Goal: Find specific page/section: Find specific page/section

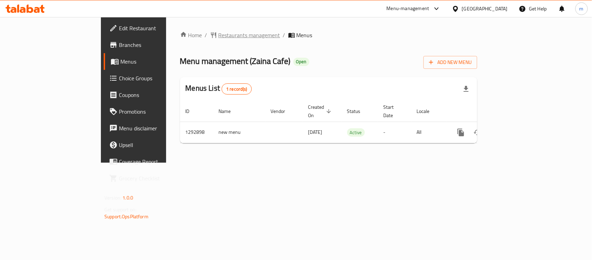
click at [219, 38] on span "Restaurants management" at bounding box center [250, 35] width 62 height 8
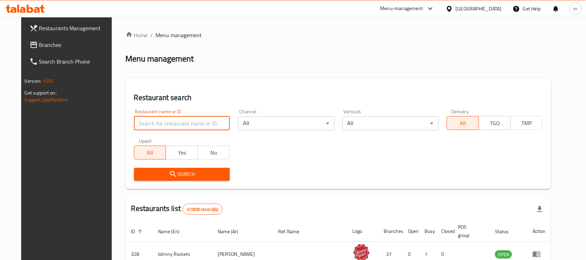
click at [142, 124] on input "search" at bounding box center [182, 123] width 96 height 14
paste input "697912"
type input "697912"
click button "Search" at bounding box center [182, 174] width 96 height 13
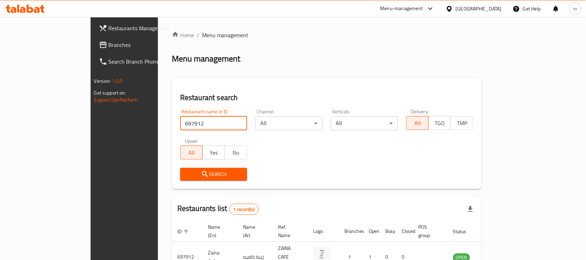
click at [93, 36] on link "Branches" at bounding box center [140, 44] width 95 height 17
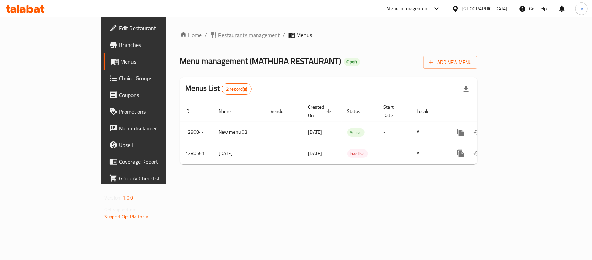
click at [219, 39] on span "Restaurants management" at bounding box center [250, 35] width 62 height 8
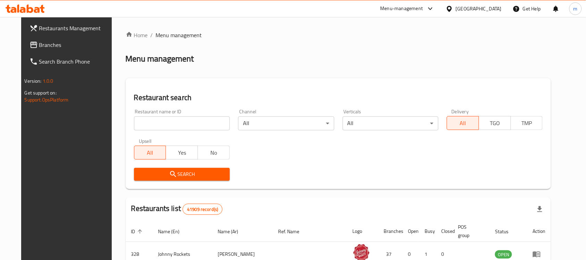
click at [144, 126] on input "search" at bounding box center [182, 123] width 96 height 14
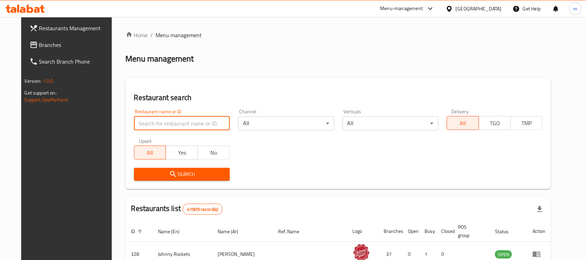
paste input "693891"
type input "693891"
click button "Search" at bounding box center [182, 174] width 96 height 13
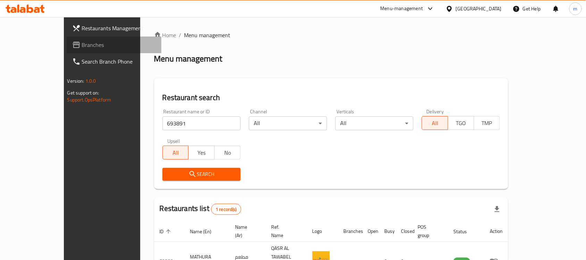
click at [82, 41] on span "Branches" at bounding box center [119, 45] width 74 height 8
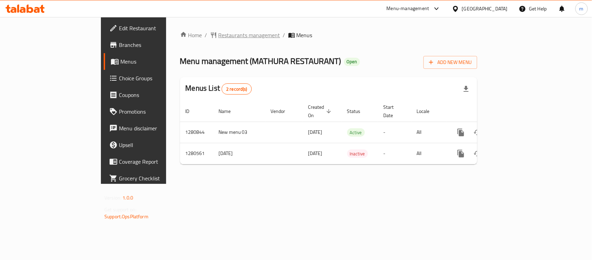
click at [219, 32] on span "Restaurants management" at bounding box center [250, 35] width 62 height 8
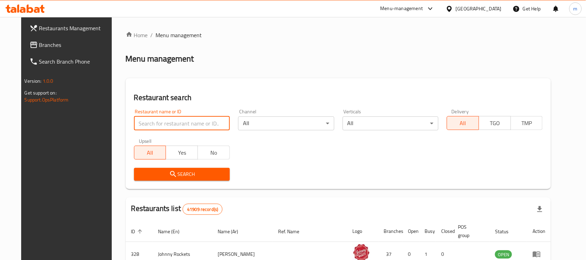
click at [143, 126] on input "search" at bounding box center [182, 123] width 96 height 14
paste input "693891"
type input "693891"
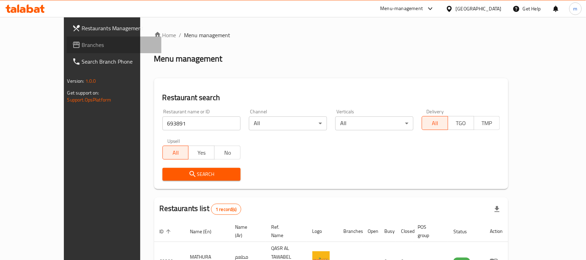
click at [82, 42] on span "Branches" at bounding box center [119, 45] width 74 height 8
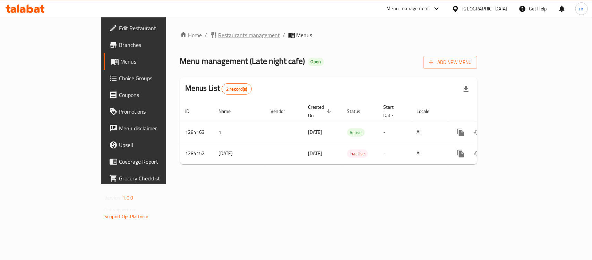
click at [219, 36] on span "Restaurants management" at bounding box center [250, 35] width 62 height 8
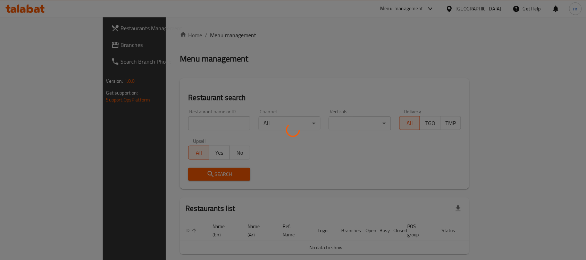
click at [132, 125] on div at bounding box center [293, 130] width 586 height 260
click at [135, 120] on div at bounding box center [293, 130] width 586 height 260
click at [139, 126] on div at bounding box center [293, 130] width 586 height 260
click at [124, 120] on div at bounding box center [293, 130] width 586 height 260
click at [139, 126] on div at bounding box center [293, 130] width 586 height 260
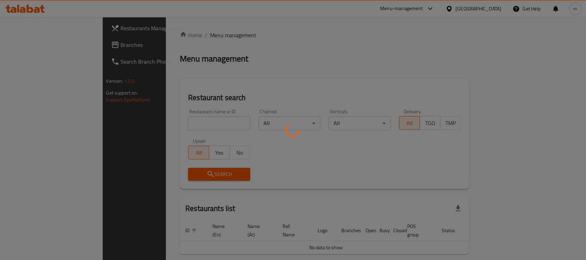
click at [139, 126] on div at bounding box center [293, 130] width 586 height 260
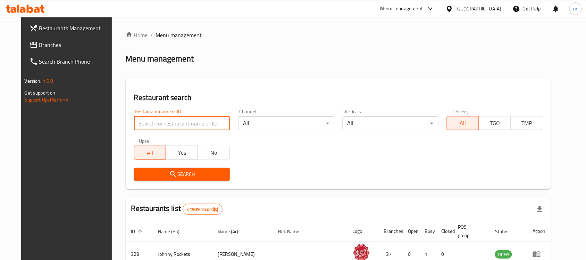
click at [146, 123] on input "search" at bounding box center [182, 123] width 96 height 14
paste input "695579"
type input "695579"
click button "Search" at bounding box center [182, 174] width 96 height 13
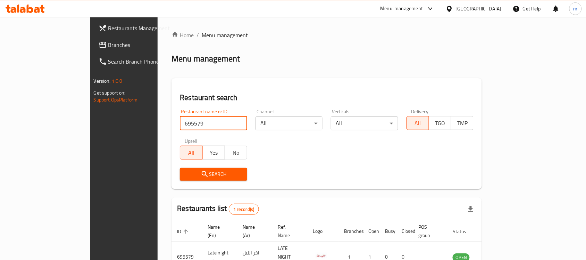
click at [108, 48] on span "Branches" at bounding box center [145, 45] width 74 height 8
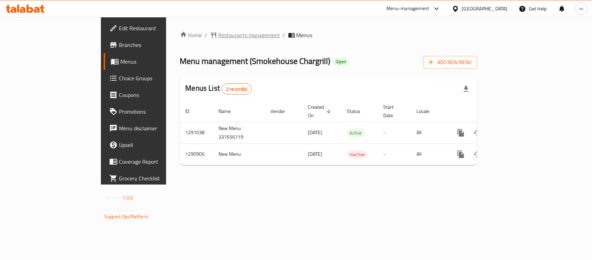
click at [219, 37] on span "Restaurants management" at bounding box center [250, 35] width 62 height 8
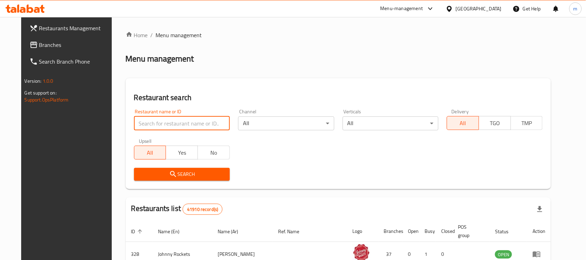
click at [134, 121] on input "search" at bounding box center [182, 123] width 96 height 14
paste input "698457"
type input "698457"
click button "Search" at bounding box center [182, 174] width 96 height 13
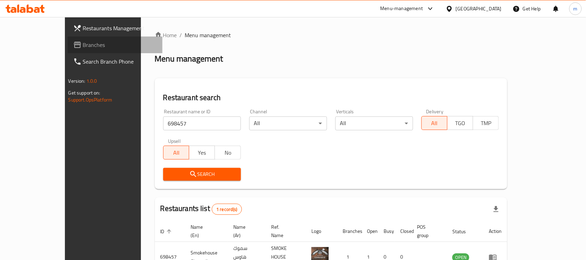
click at [68, 51] on link "Branches" at bounding box center [115, 44] width 95 height 17
click at [471, 4] on div "United Arab Emirates" at bounding box center [473, 8] width 67 height 17
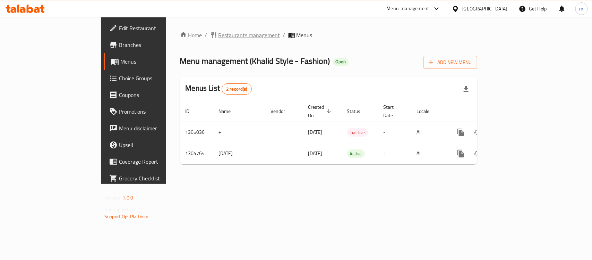
click at [219, 37] on span "Restaurants management" at bounding box center [250, 35] width 62 height 8
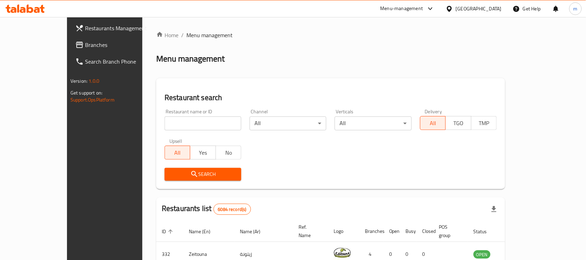
click at [165, 124] on input "search" at bounding box center [203, 123] width 77 height 14
paste input "703320"
type input "703320"
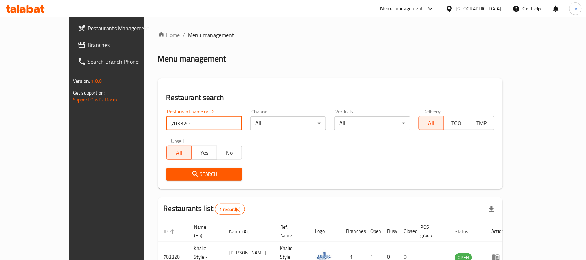
click at [72, 39] on link "Branches" at bounding box center [119, 44] width 95 height 17
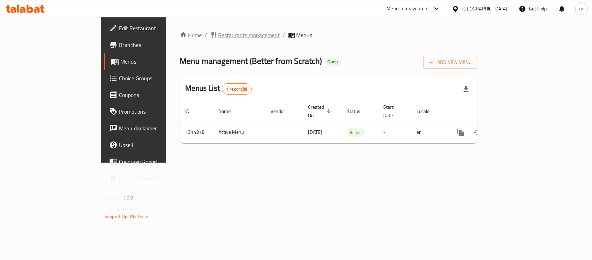
click at [219, 36] on span "Restaurants management" at bounding box center [250, 35] width 62 height 8
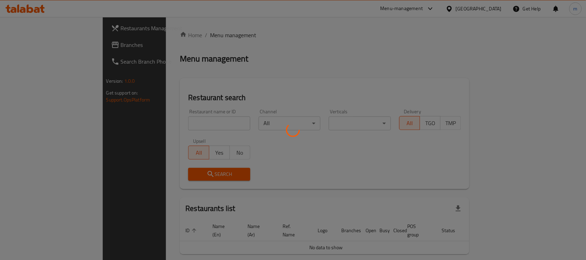
click at [146, 122] on div at bounding box center [293, 130] width 586 height 260
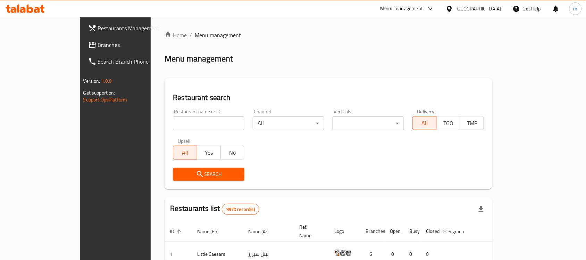
click at [173, 126] on input "search" at bounding box center [208, 123] width 71 height 14
paste input "706842"
type input "706842"
click button "Search" at bounding box center [208, 174] width 71 height 13
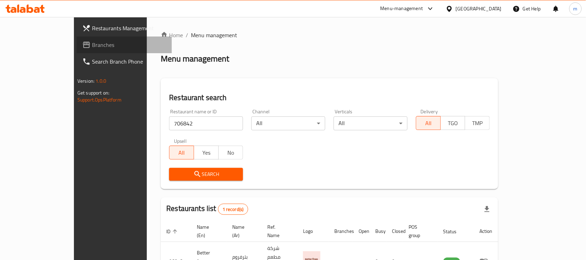
click at [92, 42] on span "Branches" at bounding box center [129, 45] width 74 height 8
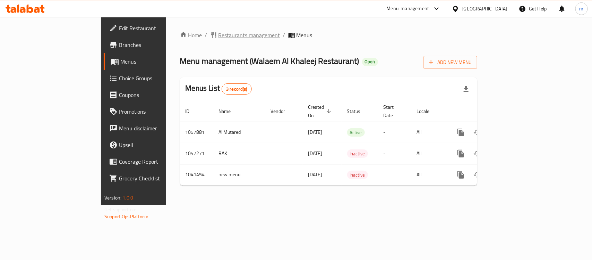
click at [219, 35] on span "Restaurants management" at bounding box center [250, 35] width 62 height 8
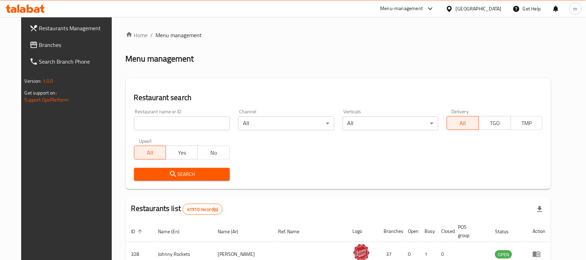
click at [134, 124] on input "search" at bounding box center [182, 123] width 96 height 14
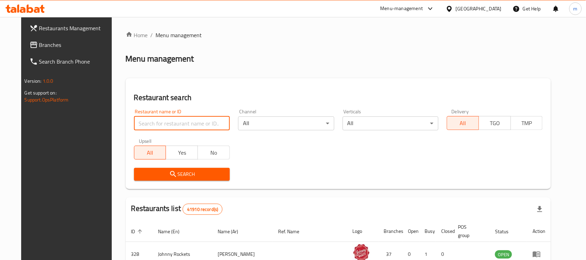
paste input "643563"
type input "643563"
click button "Search" at bounding box center [182, 174] width 96 height 13
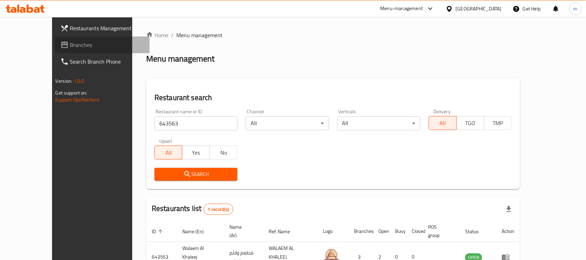
click at [70, 44] on span "Branches" at bounding box center [107, 45] width 74 height 8
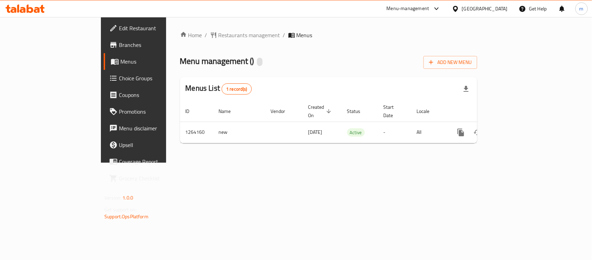
click at [185, 42] on div "Home / Restaurants management / Menus Menu management ( ) Add New Menu Menus Li…" at bounding box center [328, 90] width 297 height 118
click at [250, 29] on div "Home / Restaurants management / Menus Menu management ( ) Add New Menu Menus Li…" at bounding box center [328, 89] width 325 height 145
click at [219, 35] on span "Restaurants management" at bounding box center [250, 35] width 62 height 8
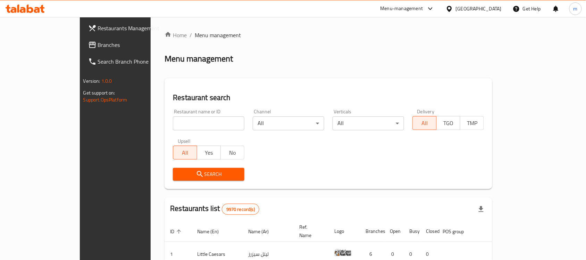
click at [173, 122] on input "search" at bounding box center [208, 123] width 71 height 14
paste input "686242"
type input "686242"
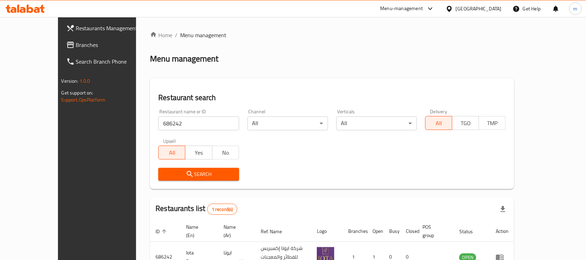
click at [19, 9] on icon at bounding box center [25, 9] width 39 height 8
